Goal: Task Accomplishment & Management: Complete application form

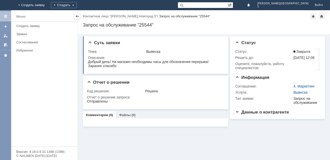
click at [6, 5] on img at bounding box center [6, 5] width 0 height 0
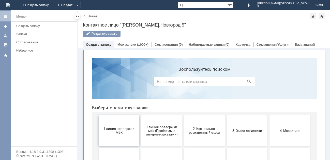
click at [111, 123] on button "1 линия поддержки МБК" at bounding box center [119, 130] width 41 height 31
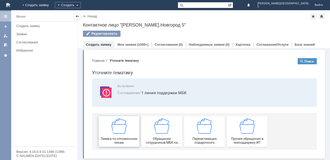
click at [113, 127] on img at bounding box center [118, 125] width 15 height 15
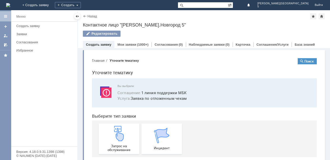
click at [113, 127] on img at bounding box center [118, 132] width 15 height 15
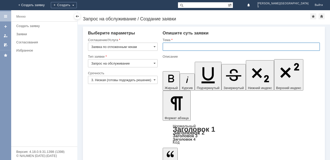
click at [178, 47] on input "text" at bounding box center [241, 46] width 157 height 8
type input "отл чек [DATE]"
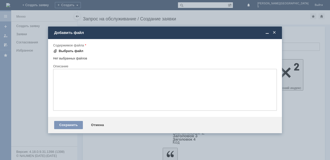
click at [77, 50] on div "Выбрать файл" at bounding box center [71, 51] width 25 height 4
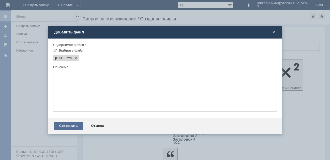
click at [72, 125] on div "Сохранить" at bounding box center [68, 125] width 29 height 8
